Goal: Information Seeking & Learning: Understand process/instructions

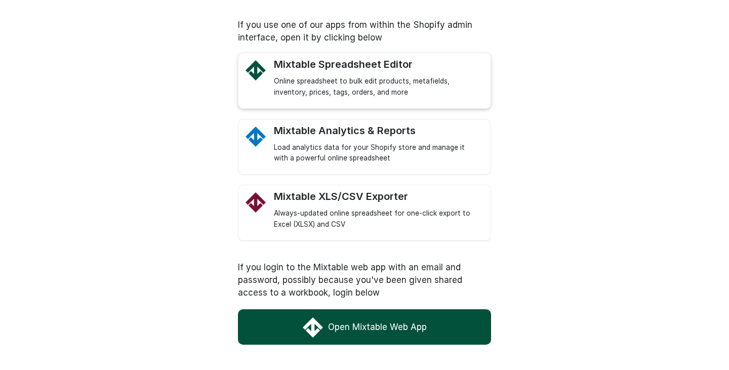
click at [332, 73] on link "Mixtable Spreadsheet Editor Online spreadsheet to bulk edit products, metafield…" at bounding box center [377, 78] width 206 height 40
click at [351, 325] on link "Open Mixtable Web App" at bounding box center [364, 326] width 253 height 35
